Goal: Task Accomplishment & Management: Manage account settings

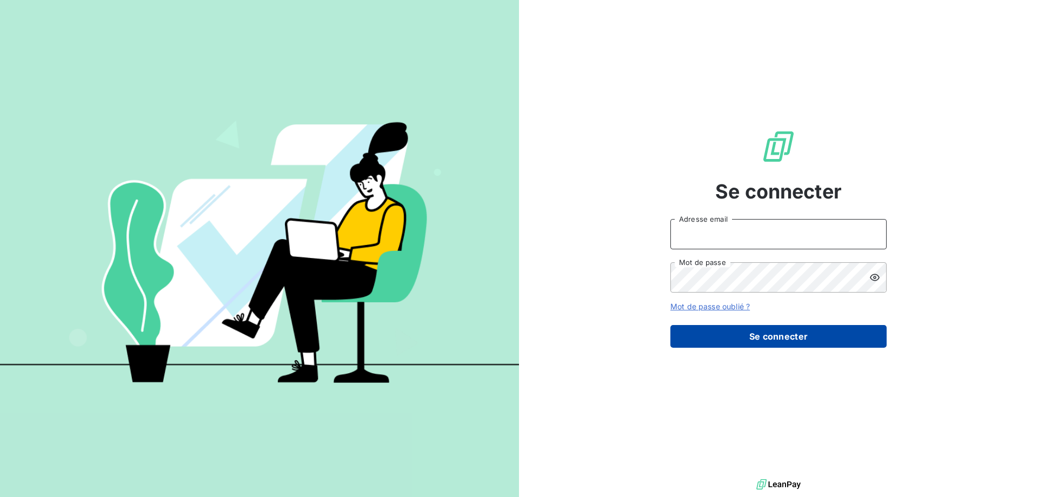
type input "[PERSON_NAME][EMAIL_ADDRESS][PERSON_NAME][DOMAIN_NAME]"
click at [792, 337] on button "Se connecter" at bounding box center [779, 336] width 216 height 23
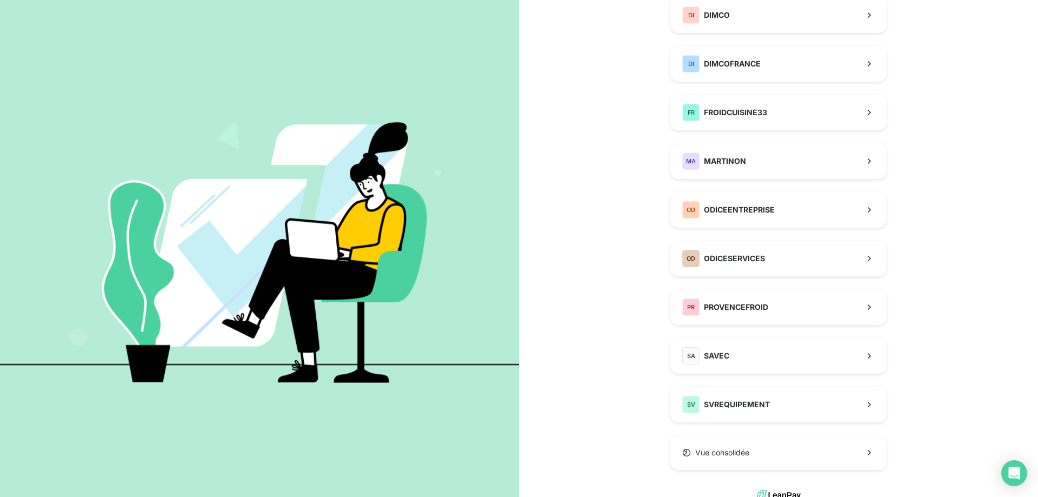
scroll to position [179, 0]
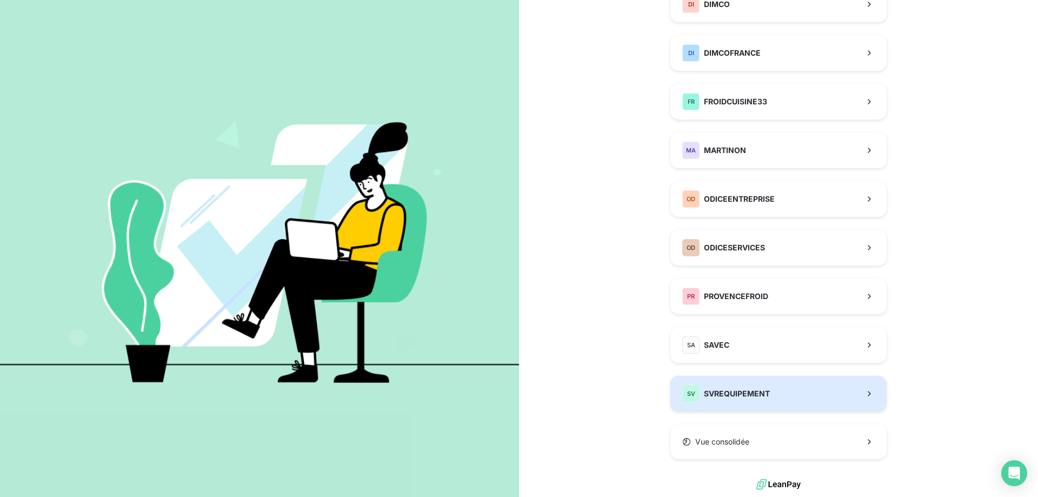
click at [738, 394] on span "SVREQUIPEMENT" at bounding box center [737, 393] width 66 height 11
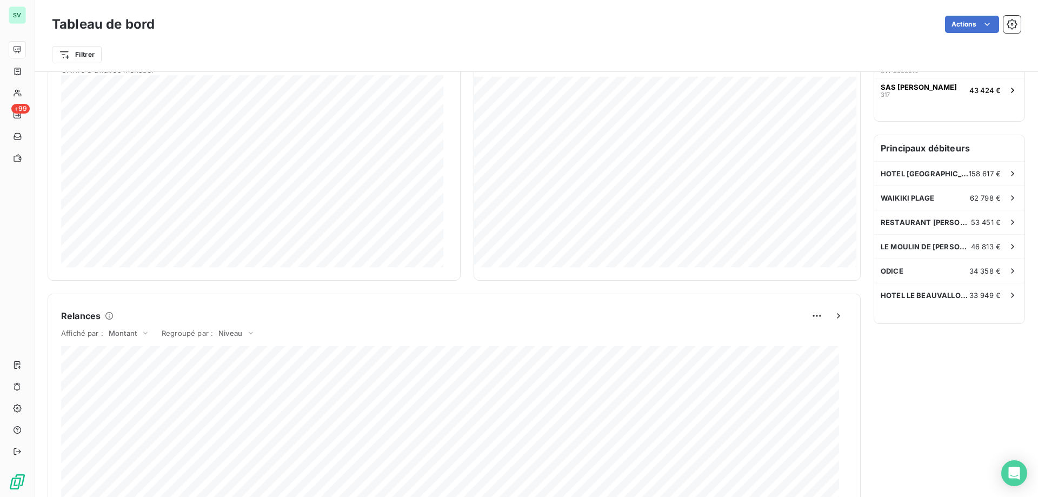
scroll to position [163, 0]
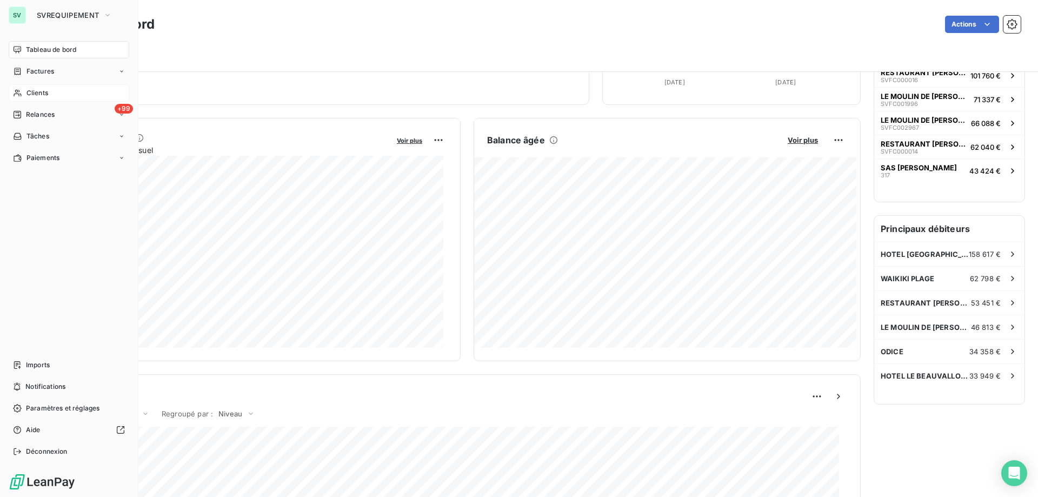
click at [42, 92] on span "Clients" at bounding box center [38, 93] width 22 height 10
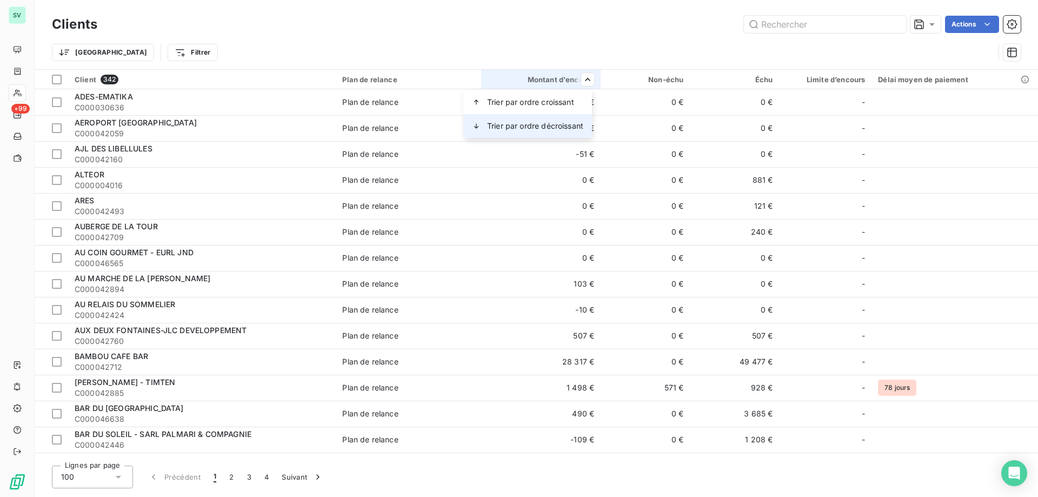
click at [539, 124] on div "Trier par ordre décroissant" at bounding box center [527, 126] width 129 height 24
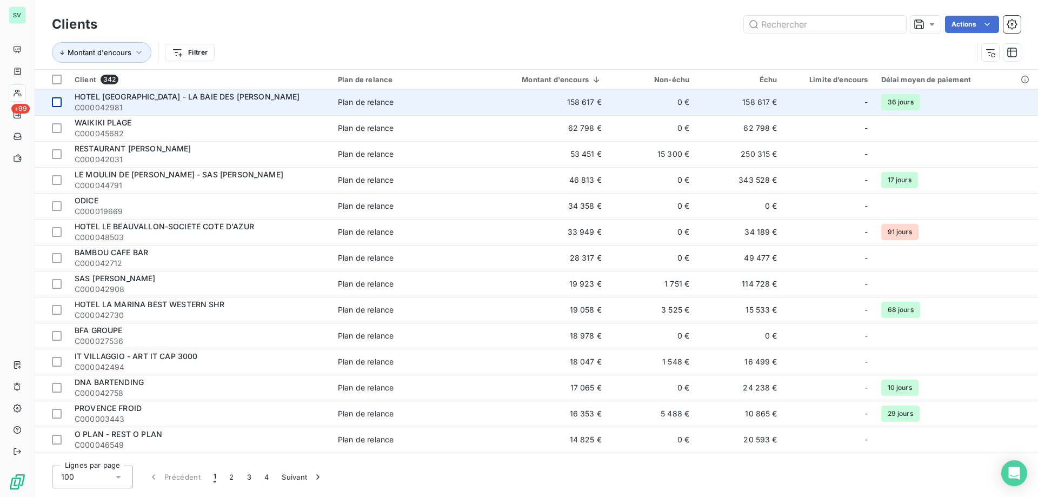
click at [58, 103] on div at bounding box center [57, 102] width 10 height 10
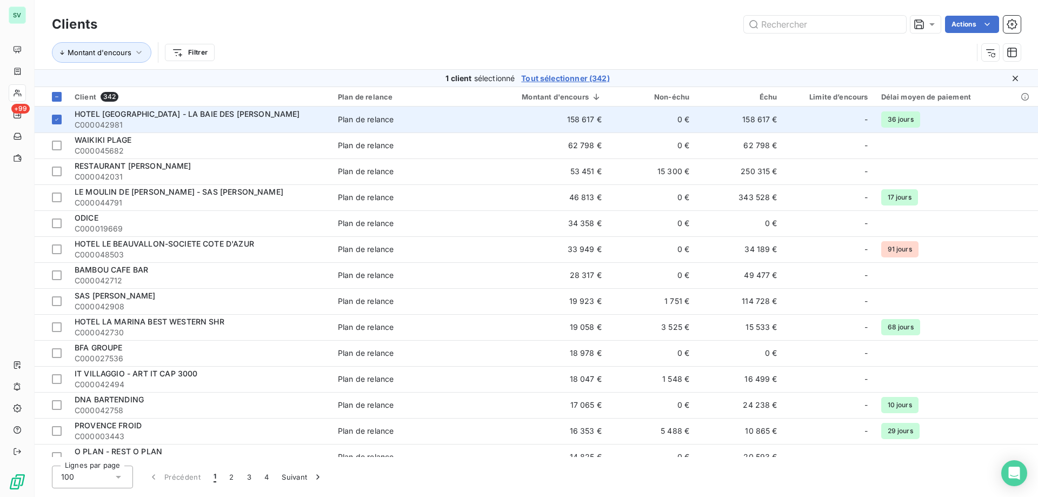
click at [155, 112] on span "HOTEL CHATEAU DES MURES - LA BAIE DES VOILES" at bounding box center [188, 113] width 226 height 9
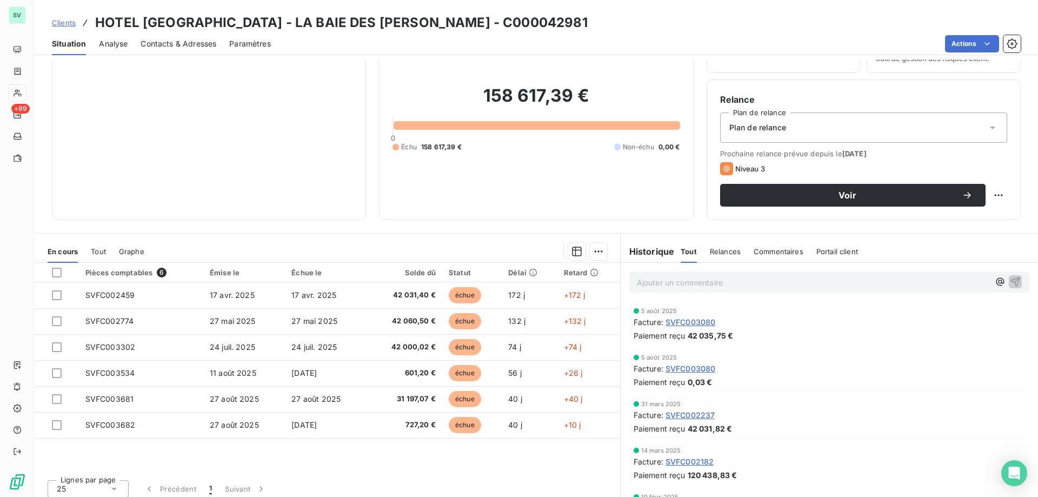
scroll to position [69, 0]
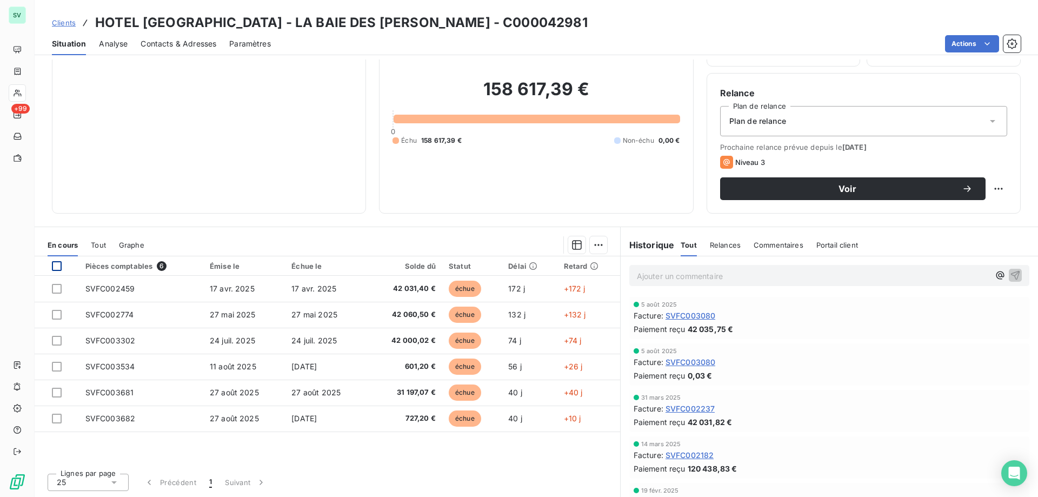
click at [58, 265] on div at bounding box center [57, 266] width 10 height 10
click at [990, 188] on html "SV +99 Clients HOTEL CHATEAU DES MURES - LA BAIE DES VOILES - C000042981 Situat…" at bounding box center [519, 248] width 1038 height 497
click at [994, 43] on html "SV +99 Clients HOTEL CHATEAU DES MURES - LA BAIE DES VOILES - C000042981 Situat…" at bounding box center [519, 248] width 1038 height 497
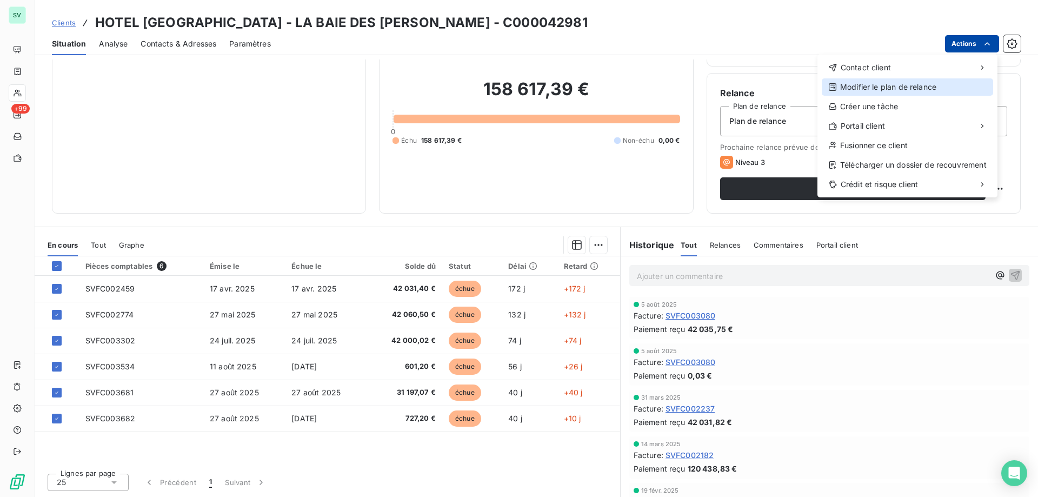
click at [861, 86] on div "Modifier le plan de relance" at bounding box center [907, 86] width 171 height 17
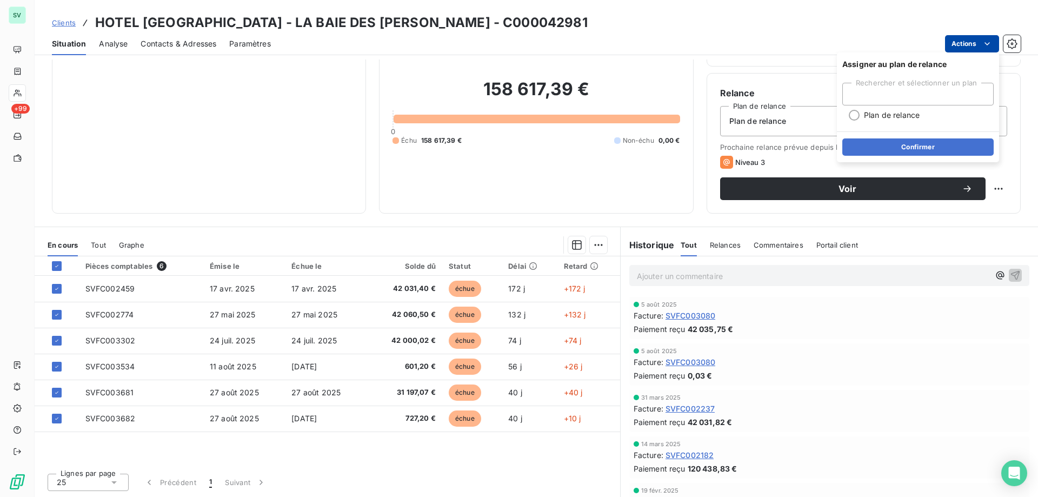
click at [862, 95] on div "Rechercher et sélectionner un plan" at bounding box center [918, 94] width 151 height 23
click at [781, 81] on div "Relance Plan de relance Plan de relance Prochaine relance prévue depuis le 15 s…" at bounding box center [864, 143] width 314 height 141
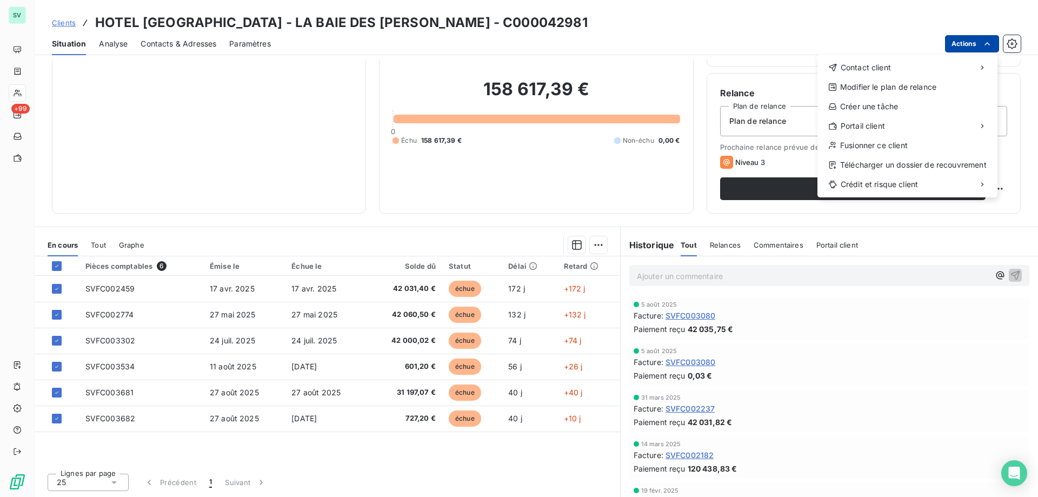
click at [995, 46] on html "SV +99 Clients HOTEL CHATEAU DES MURES - LA BAIE DES VOILES - C000042981 Situat…" at bounding box center [519, 248] width 1038 height 497
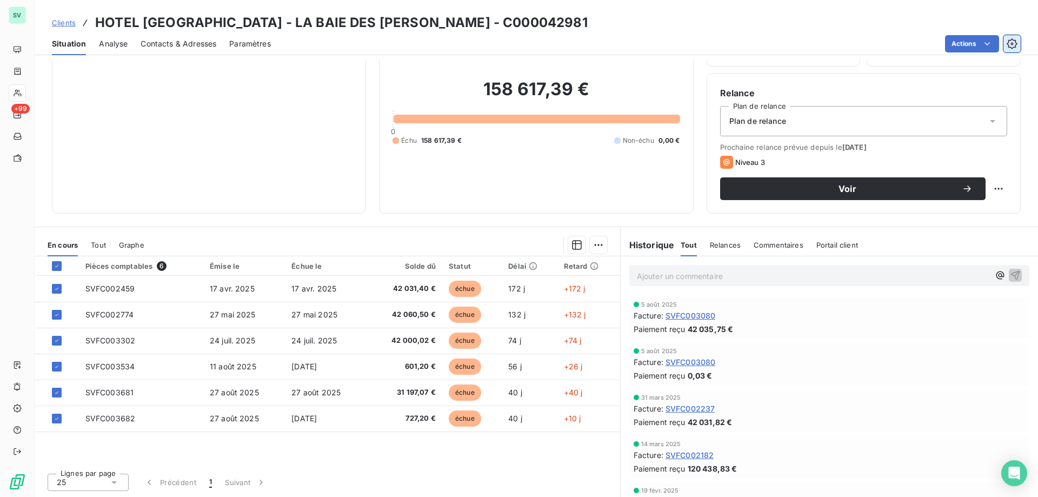
click at [1010, 44] on html "SV +99 Clients HOTEL CHATEAU DES MURES - LA BAIE DES VOILES - C000042981 Situat…" at bounding box center [519, 248] width 1038 height 497
click at [1010, 44] on icon "button" at bounding box center [1012, 43] width 11 height 11
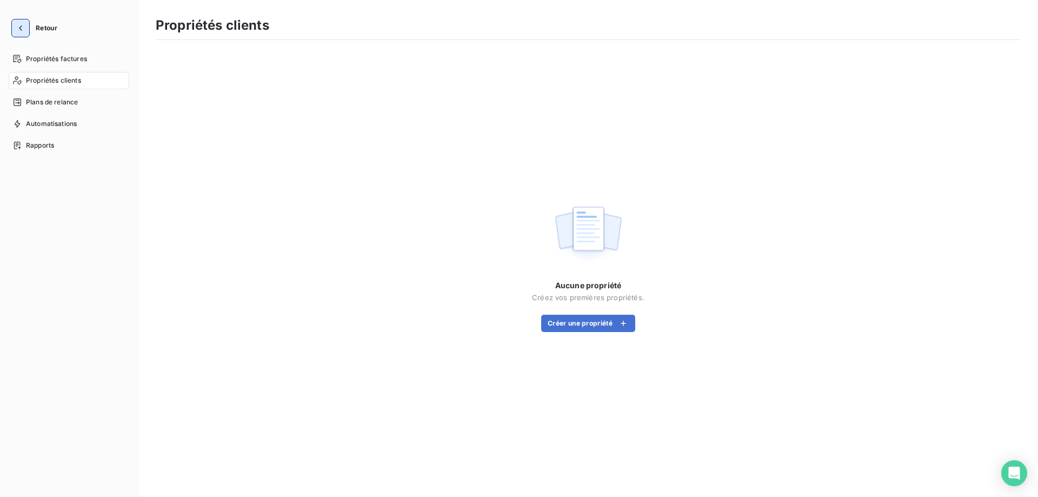
click at [23, 27] on icon "button" at bounding box center [20, 28] width 11 height 11
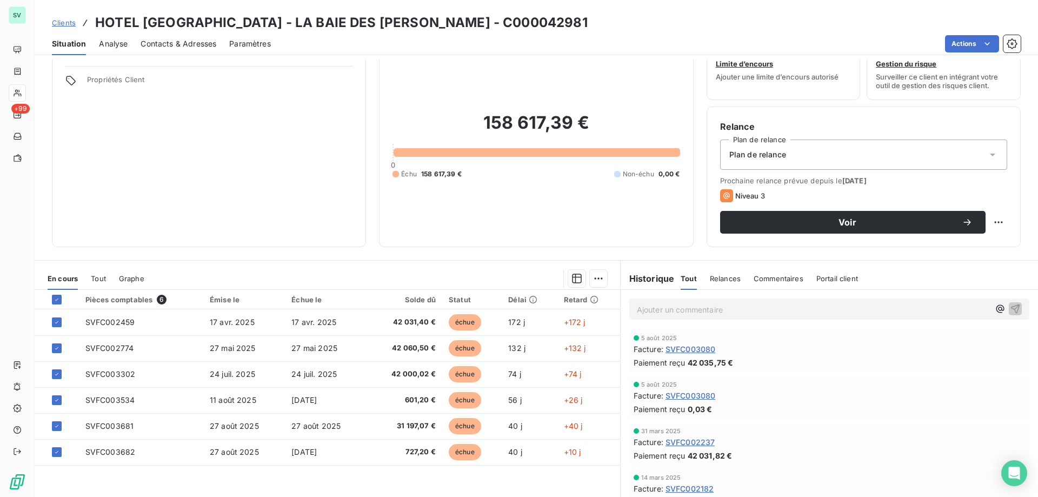
scroll to position [54, 0]
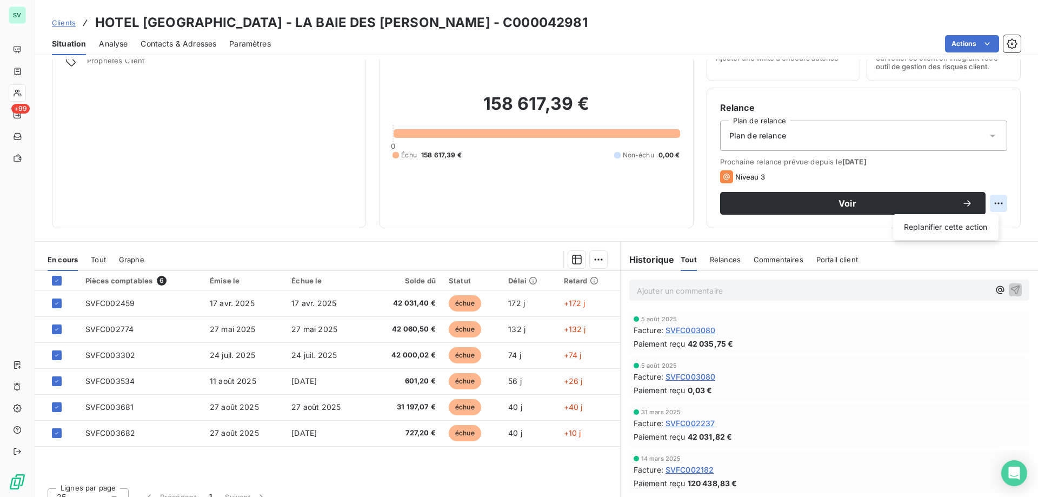
click at [996, 206] on html "SV +99 Clients HOTEL CHATEAU DES MURES - LA BAIE DES VOILES - C000042981 Situat…" at bounding box center [519, 248] width 1038 height 497
click at [833, 137] on html "SV +99 Clients HOTEL CHATEAU DES MURES - LA BAIE DES VOILES - C000042981 Situat…" at bounding box center [519, 248] width 1038 height 497
click at [832, 138] on div "Plan de relance" at bounding box center [863, 136] width 287 height 30
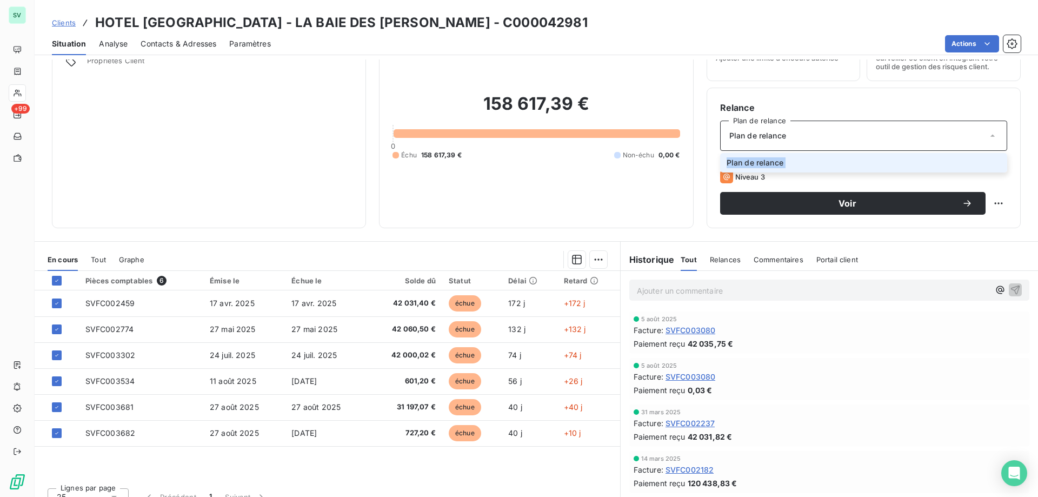
click at [786, 141] on div "Plan de relance" at bounding box center [863, 136] width 287 height 30
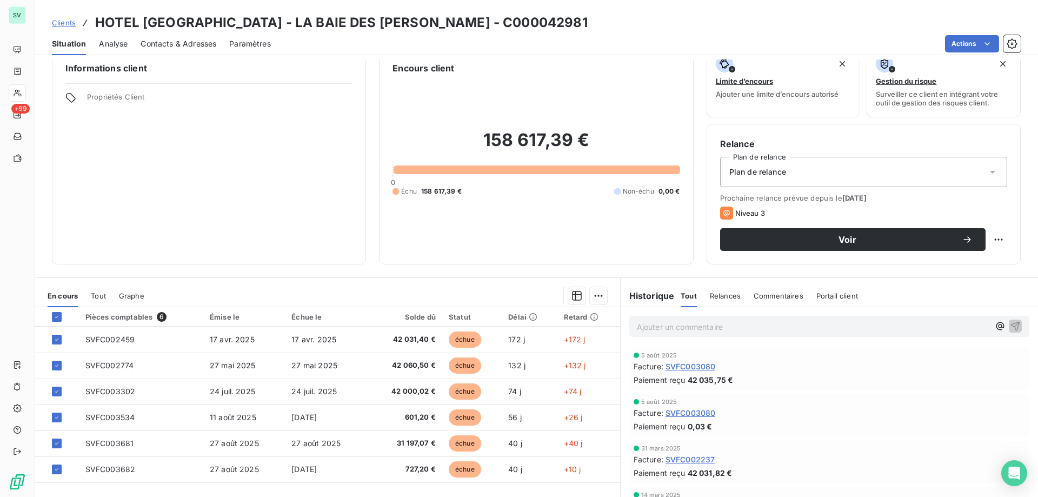
scroll to position [0, 0]
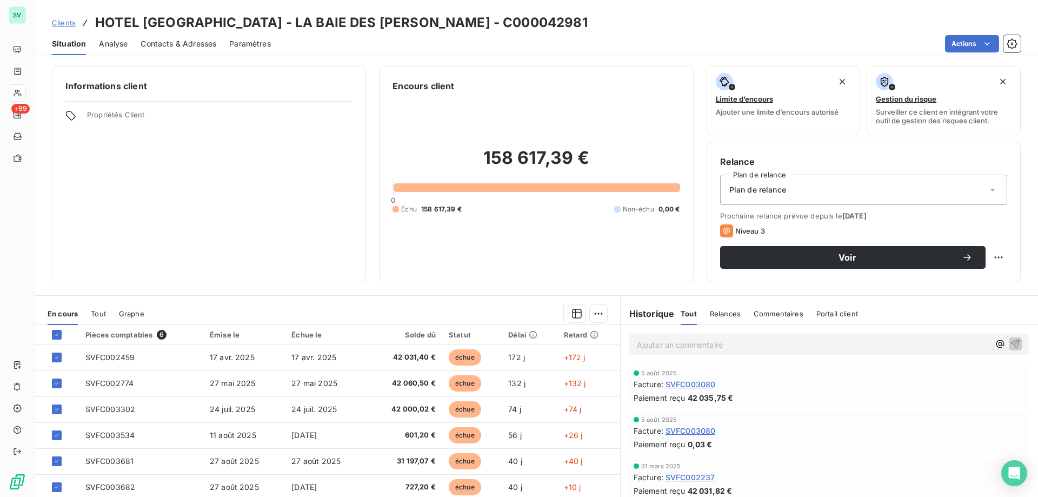
click at [730, 189] on span "Plan de relance" at bounding box center [758, 189] width 57 height 11
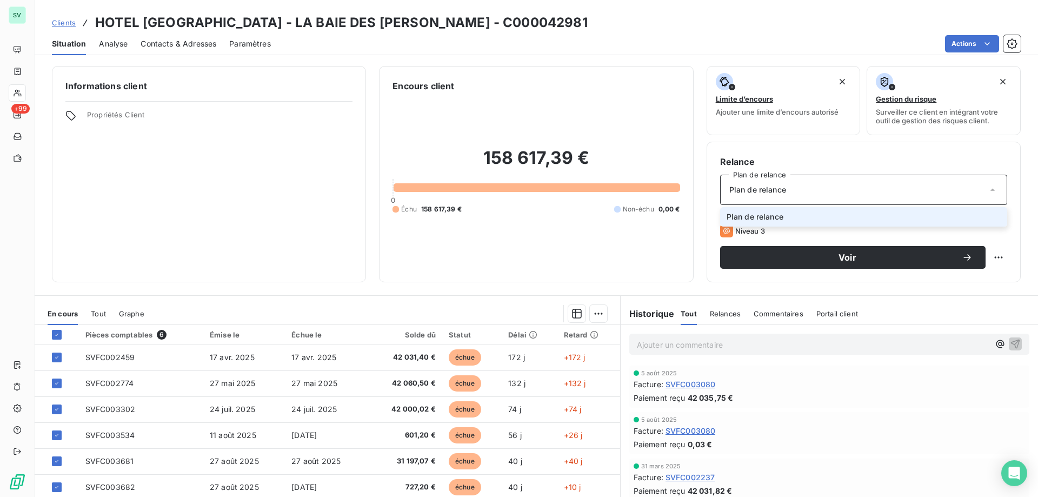
click at [267, 138] on div "Informations client Propriétés Client" at bounding box center [209, 174] width 314 height 216
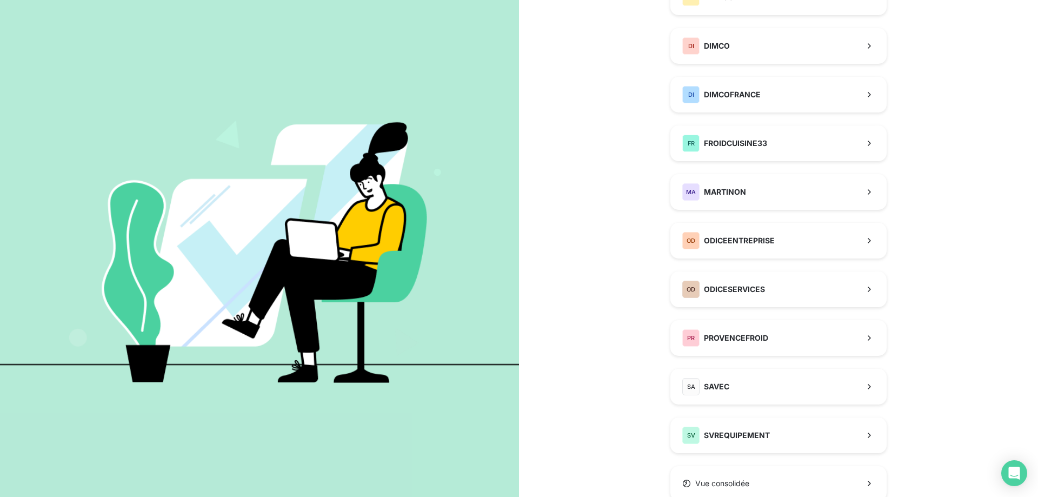
scroll to position [162, 0]
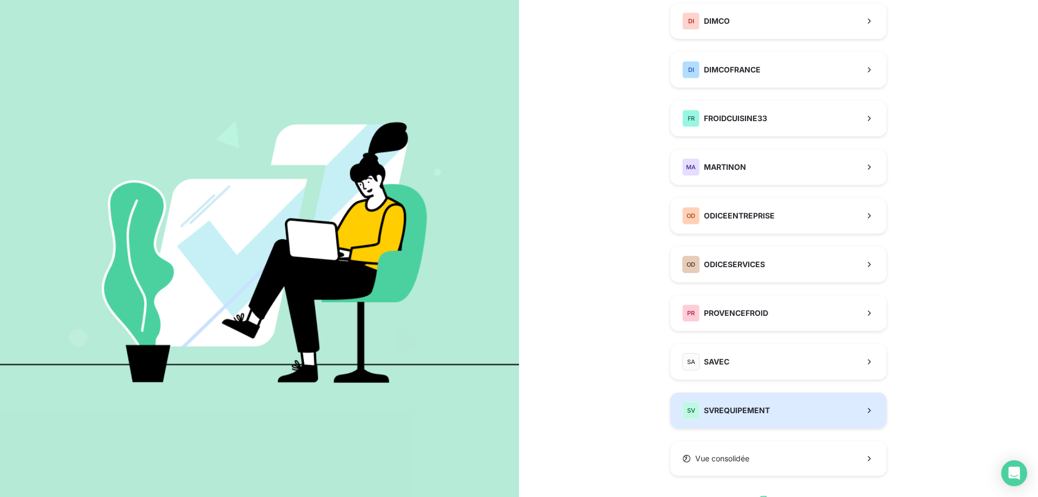
click at [721, 398] on button "SV SVREQUIPEMENT" at bounding box center [779, 411] width 216 height 36
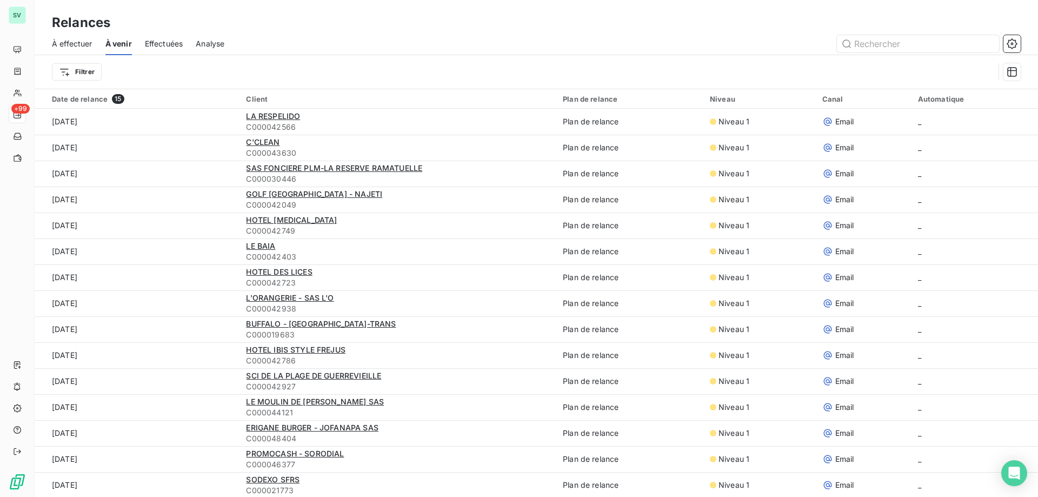
click at [72, 44] on span "À effectuer" at bounding box center [72, 43] width 41 height 11
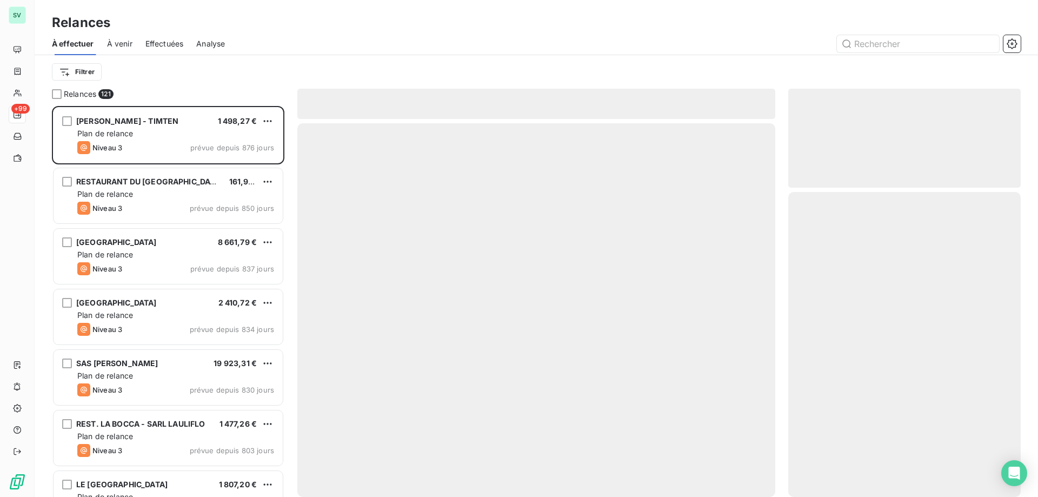
scroll to position [383, 224]
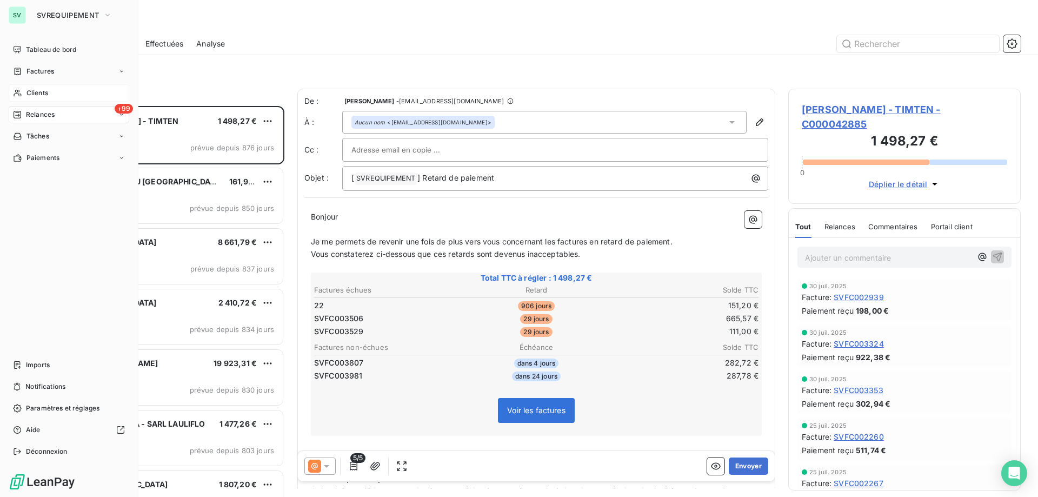
click at [44, 89] on span "Clients" at bounding box center [38, 93] width 22 height 10
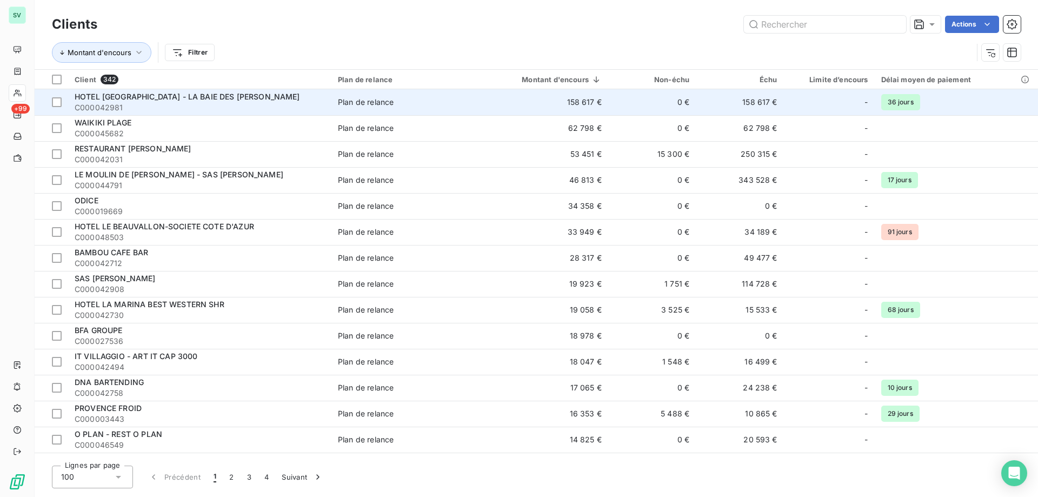
click at [255, 98] on span "HOTEL CHATEAU DES MURES - LA BAIE DES VOILES" at bounding box center [188, 96] width 226 height 9
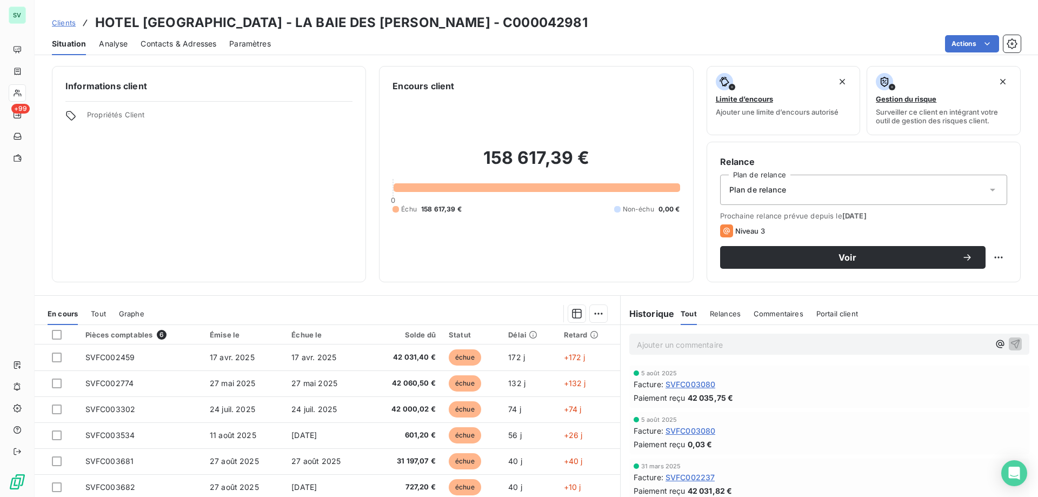
click at [720, 343] on p "Ajouter un commentaire ﻿" at bounding box center [813, 345] width 353 height 14
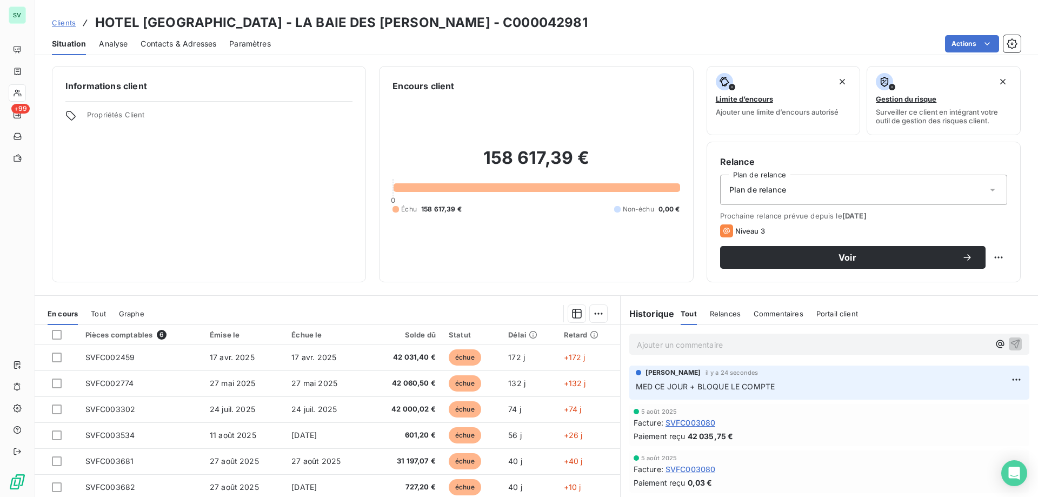
click at [186, 48] on span "Contacts & Adresses" at bounding box center [179, 43] width 76 height 11
